Goal: Browse casually

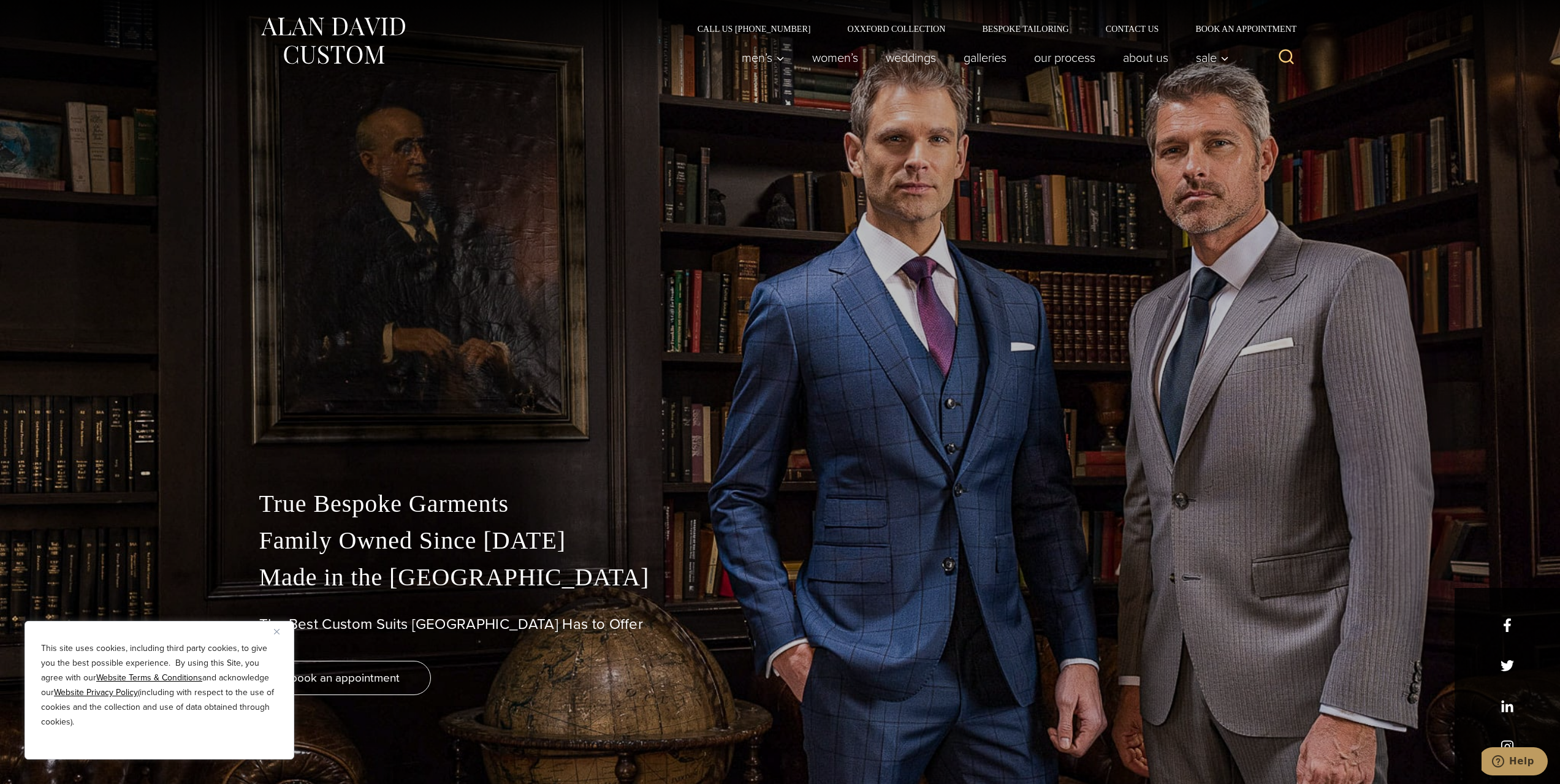
click at [274, 632] on img "Close" at bounding box center [276, 631] width 6 height 6
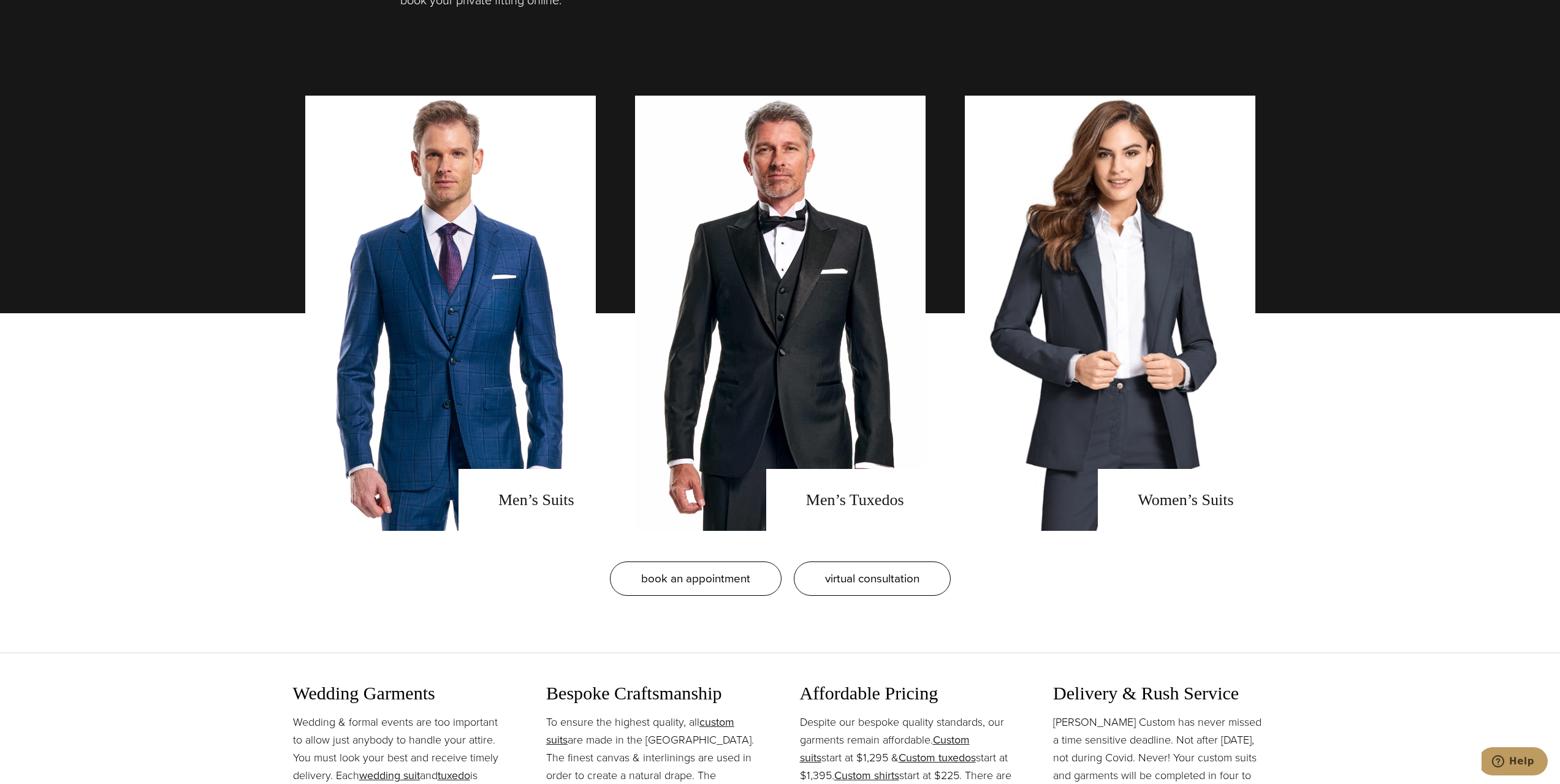
scroll to position [1287, 0]
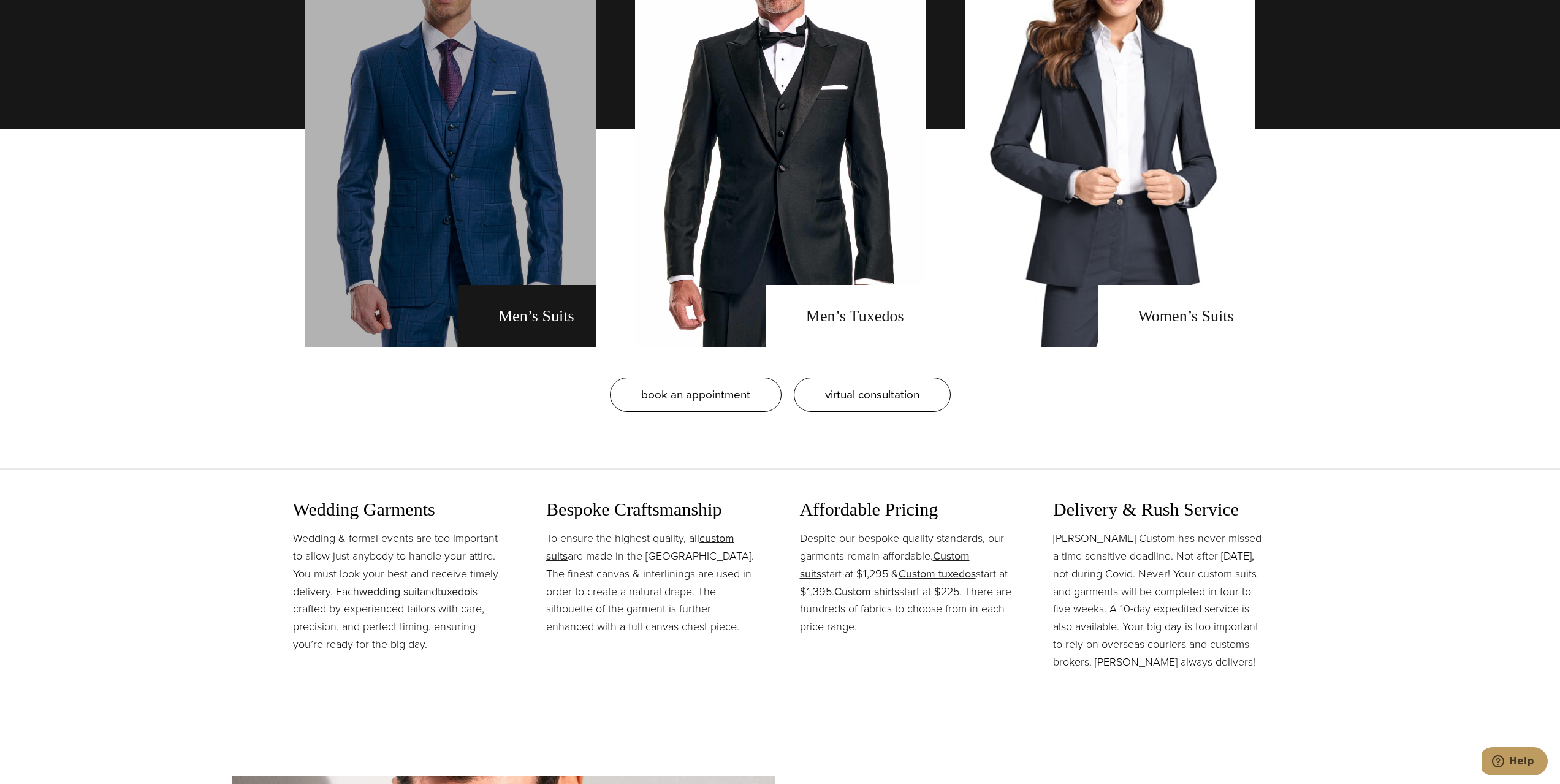
click at [548, 315] on link "men's suits" at bounding box center [450, 129] width 290 height 435
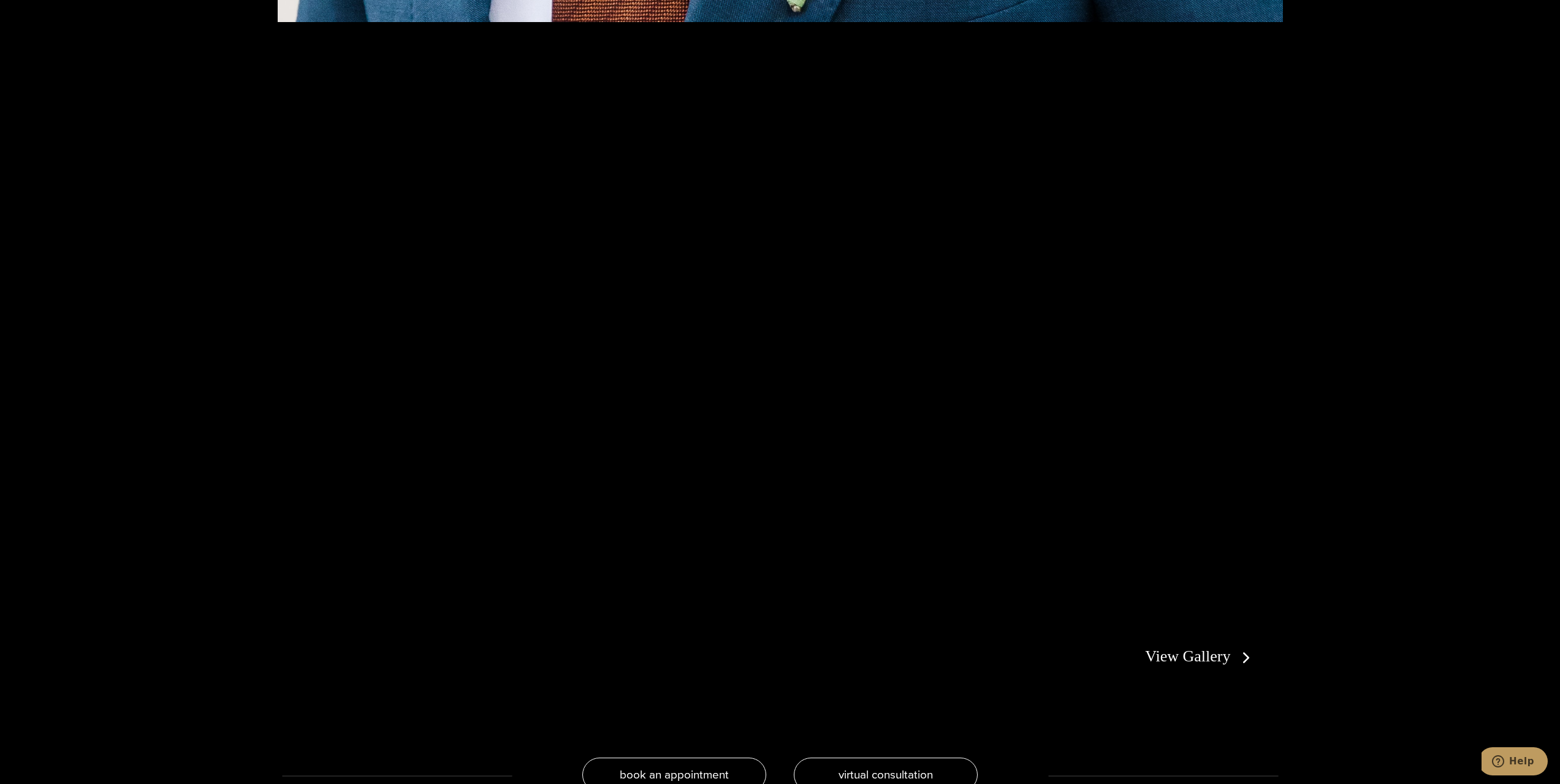
scroll to position [2880, 0]
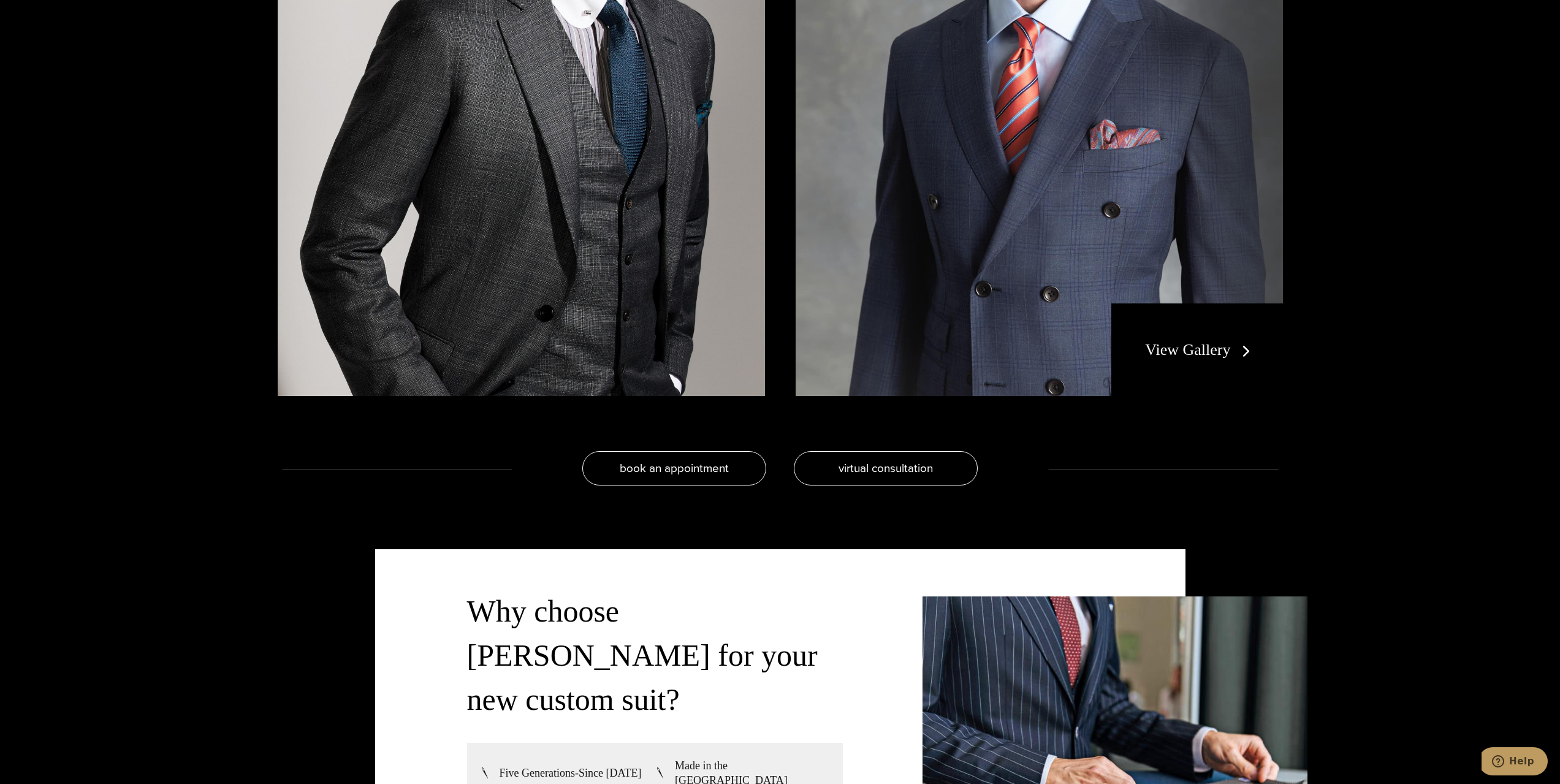
click at [1194, 355] on link "View Gallery" at bounding box center [1200, 350] width 110 height 18
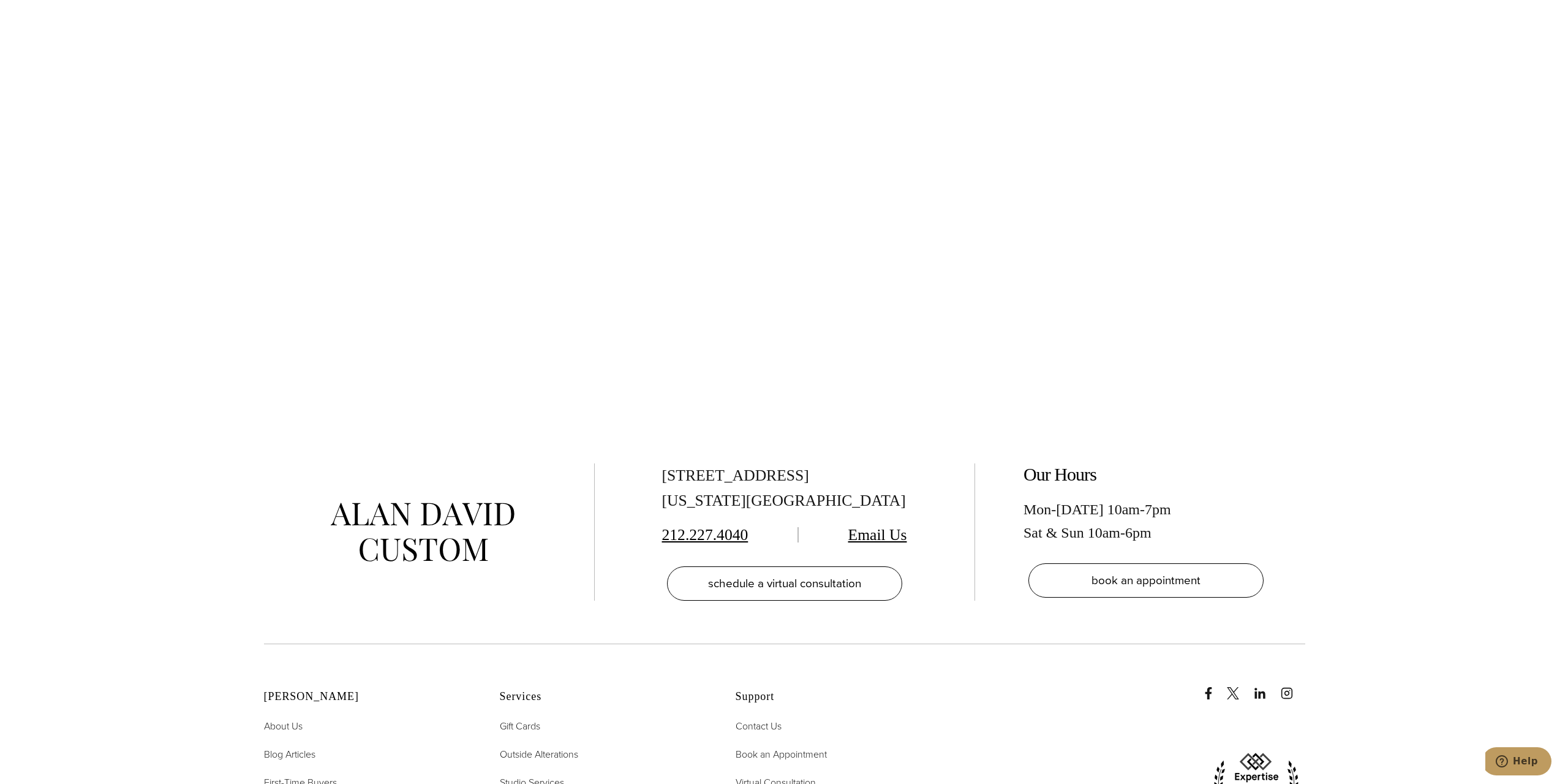
scroll to position [6741, 0]
